Goal: Transaction & Acquisition: Subscribe to service/newsletter

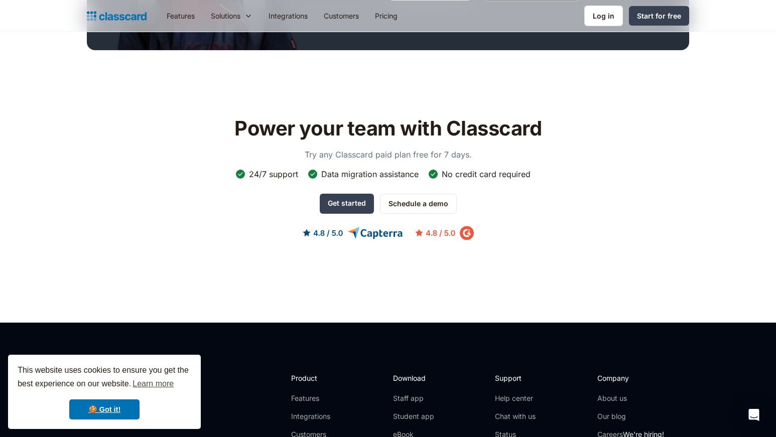
scroll to position [502, 0]
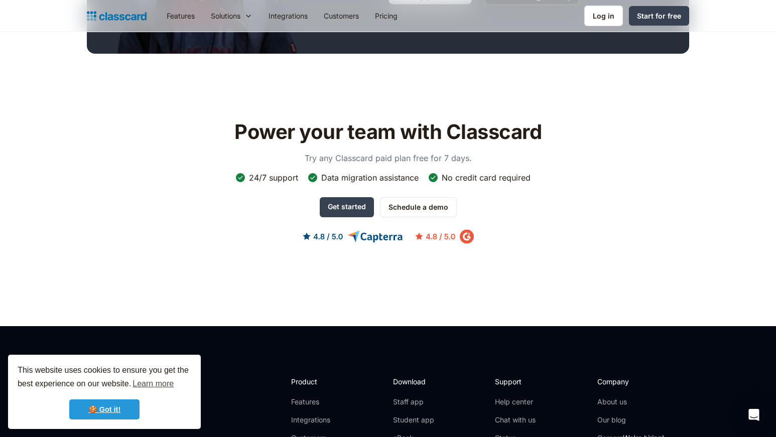
click at [116, 407] on link "🍪 Got it!" at bounding box center [104, 410] width 70 height 20
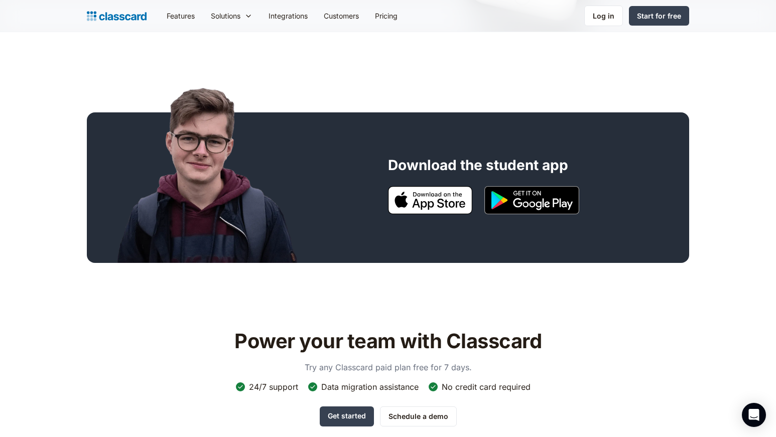
scroll to position [0, 0]
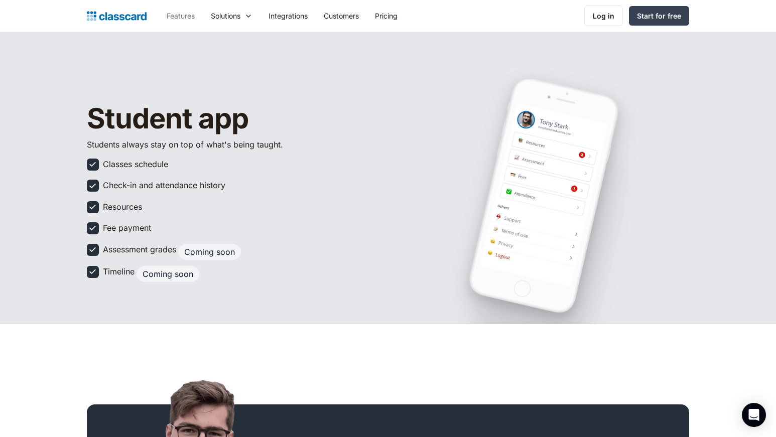
click at [186, 16] on link "Features" at bounding box center [181, 16] width 44 height 23
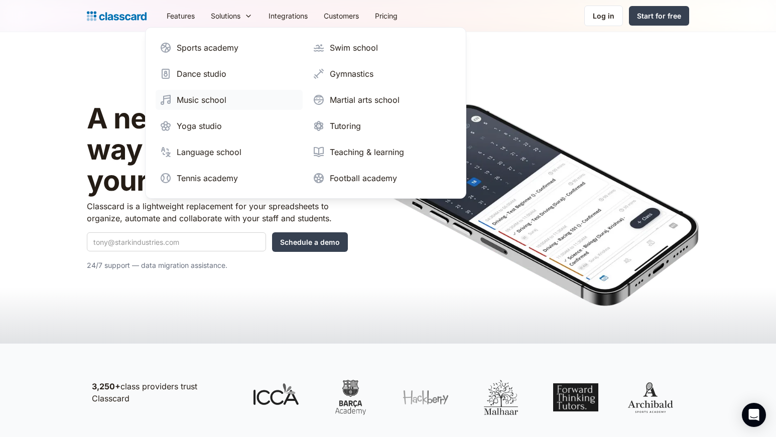
click at [207, 97] on div "Music school" at bounding box center [202, 100] width 50 height 12
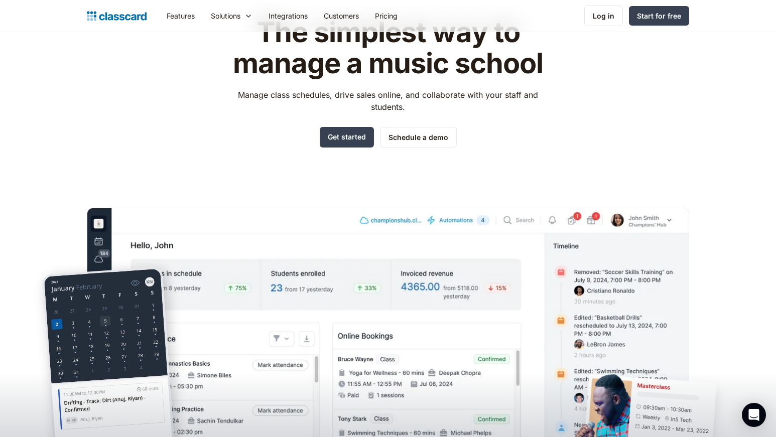
scroll to position [78, 0]
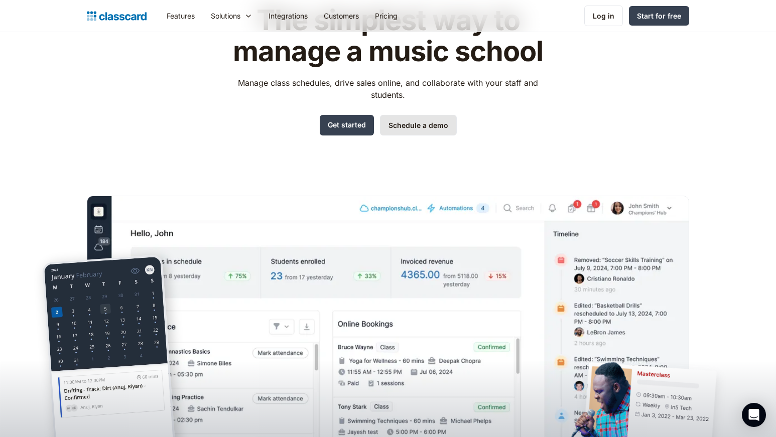
click at [420, 129] on link "Schedule a demo" at bounding box center [418, 125] width 77 height 21
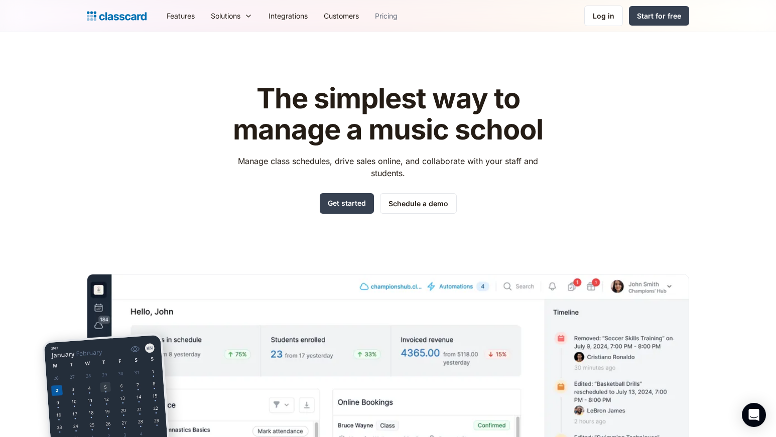
click at [384, 16] on link "Pricing" at bounding box center [386, 16] width 39 height 23
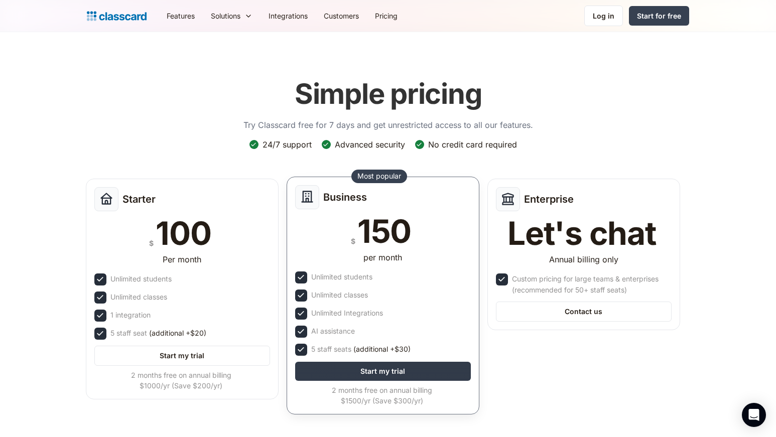
click at [347, 370] on link "Start my trial" at bounding box center [383, 371] width 176 height 19
